Goal: Information Seeking & Learning: Learn about a topic

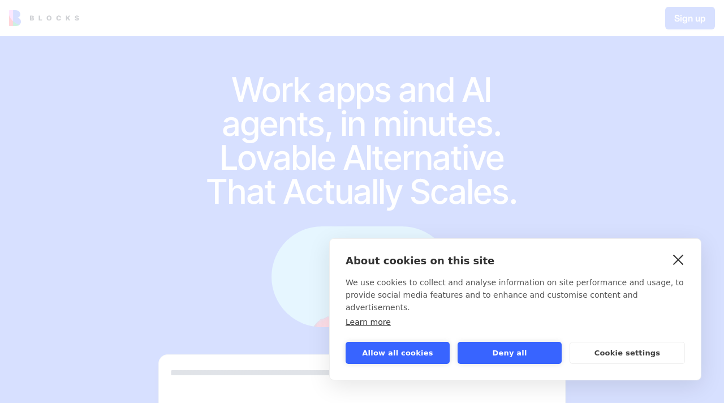
click at [676, 268] on link "close" at bounding box center [679, 259] width 18 height 18
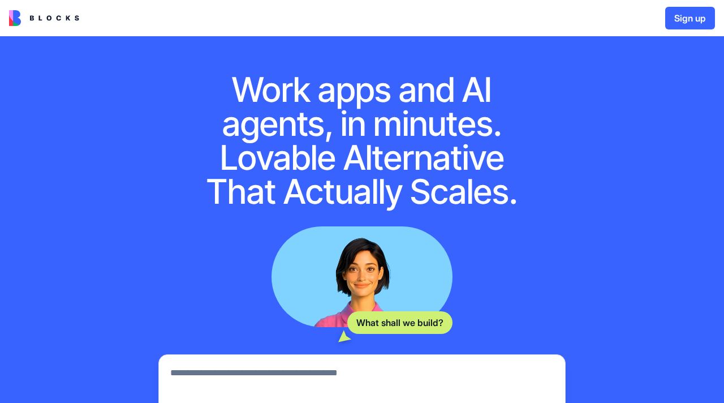
click at [593, 205] on div "Work apps and AI agents, in minutes. Lovable Alternative That Actually Scales. …" at bounding box center [362, 301] width 724 height 530
